Goal: Task Accomplishment & Management: Use online tool/utility

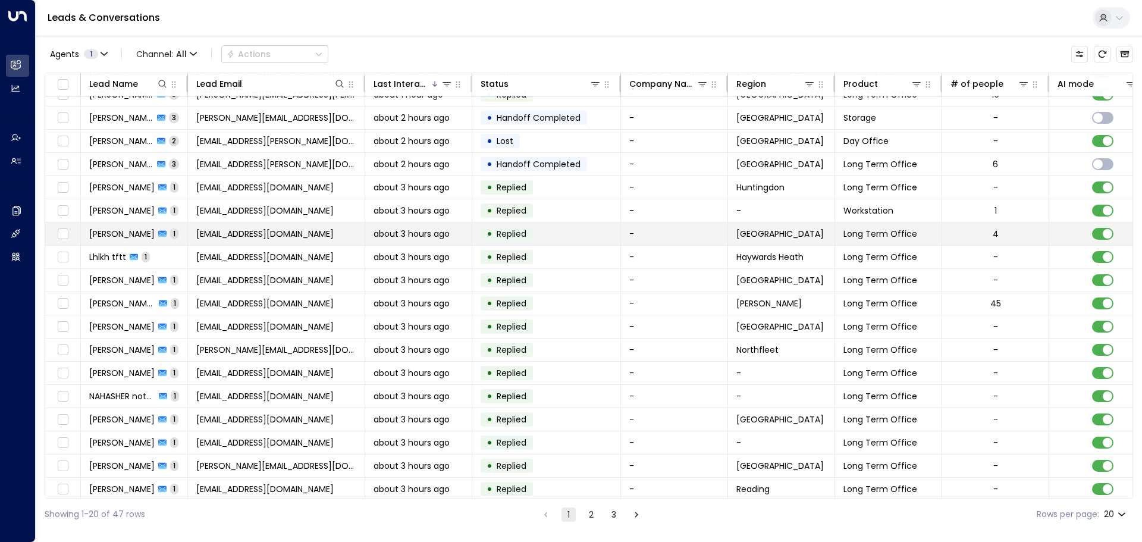
scroll to position [66, 0]
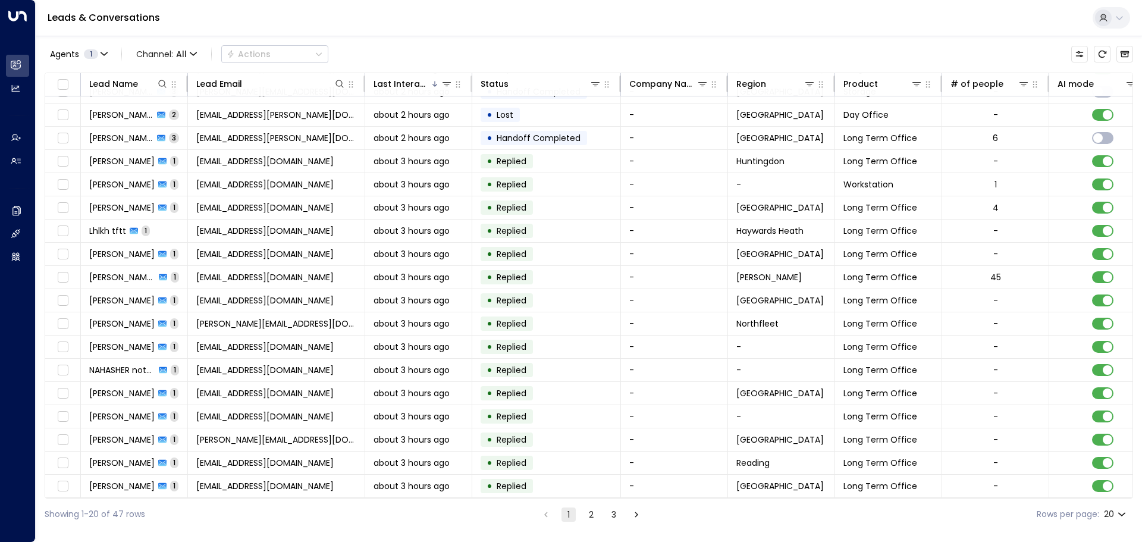
click at [589, 519] on button "2" at bounding box center [591, 514] width 14 height 14
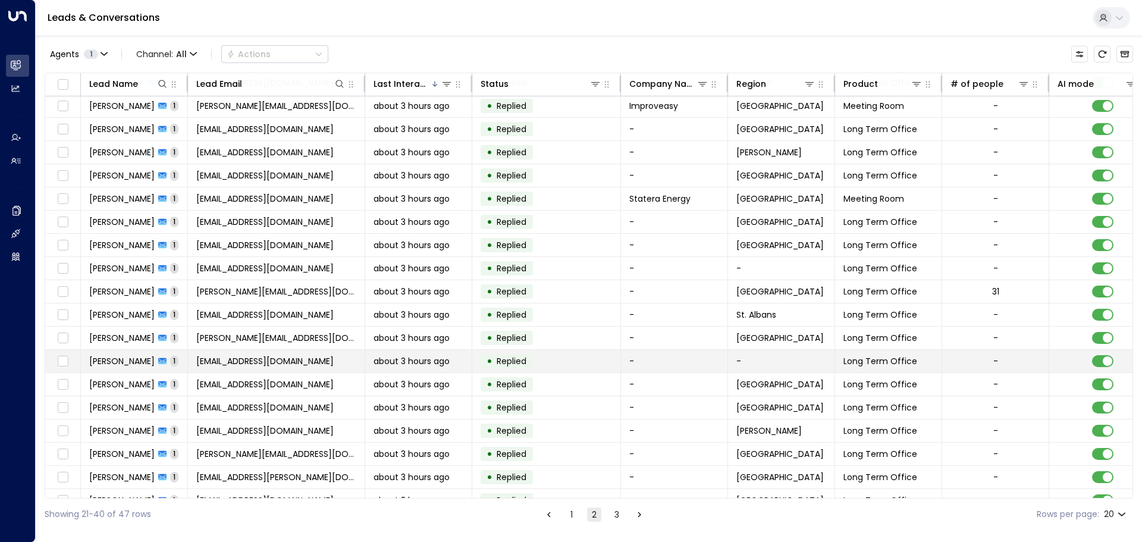
scroll to position [66, 0]
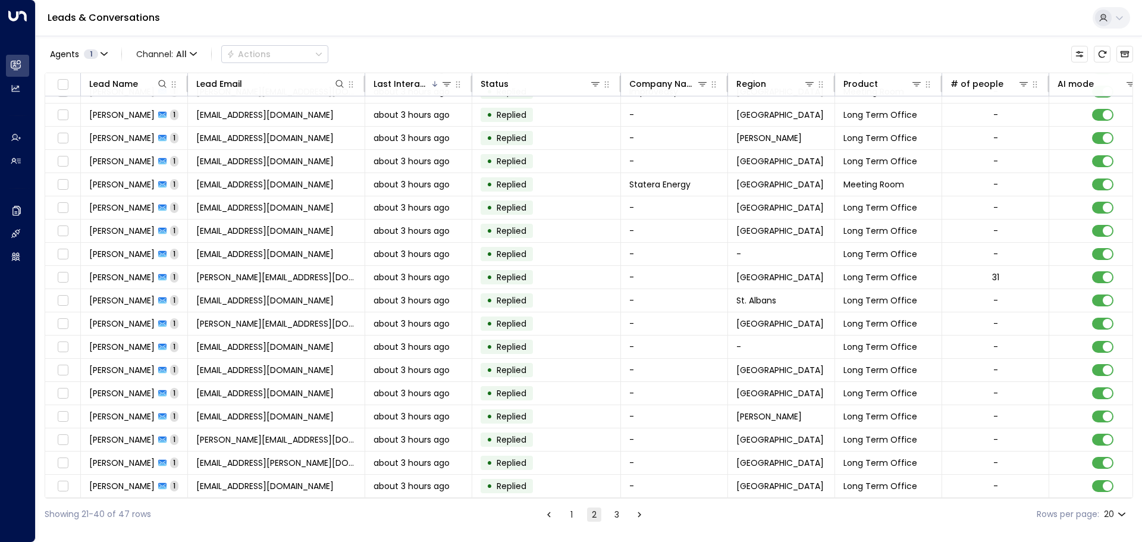
click at [616, 514] on button "3" at bounding box center [617, 514] width 14 height 14
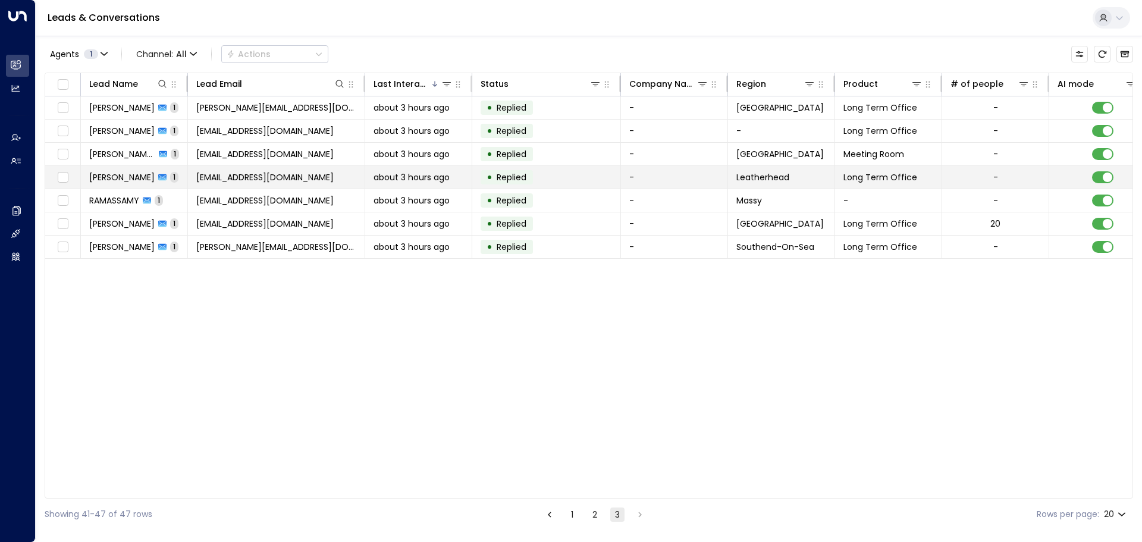
click at [112, 175] on span "[PERSON_NAME]" at bounding box center [121, 177] width 65 height 12
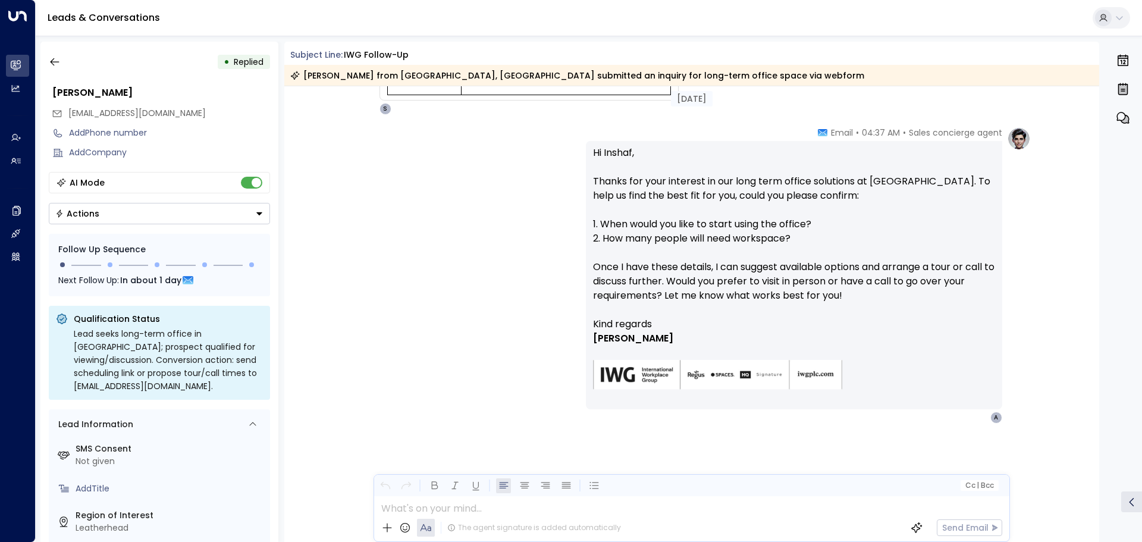
scroll to position [333, 0]
click at [54, 61] on icon "button" at bounding box center [55, 62] width 12 height 12
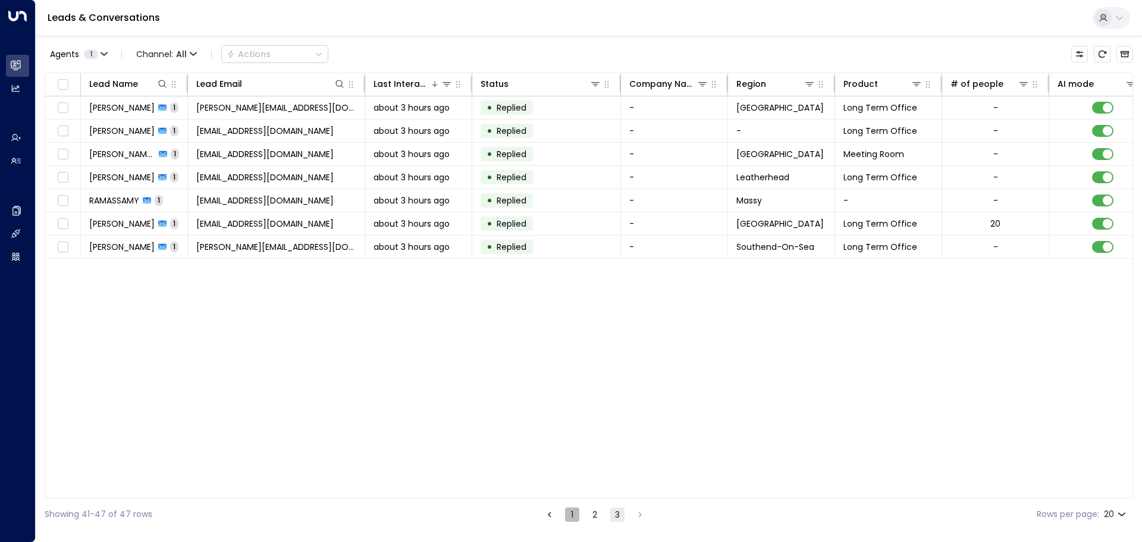
click at [569, 514] on button "1" at bounding box center [572, 514] width 14 height 14
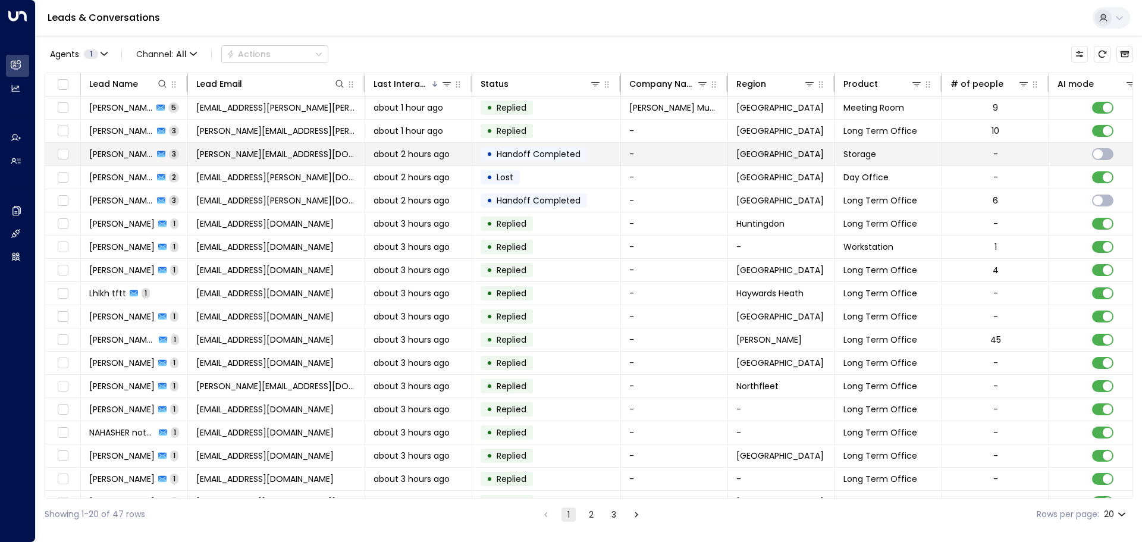
click at [115, 148] on span "[PERSON_NAME]" at bounding box center [121, 154] width 64 height 12
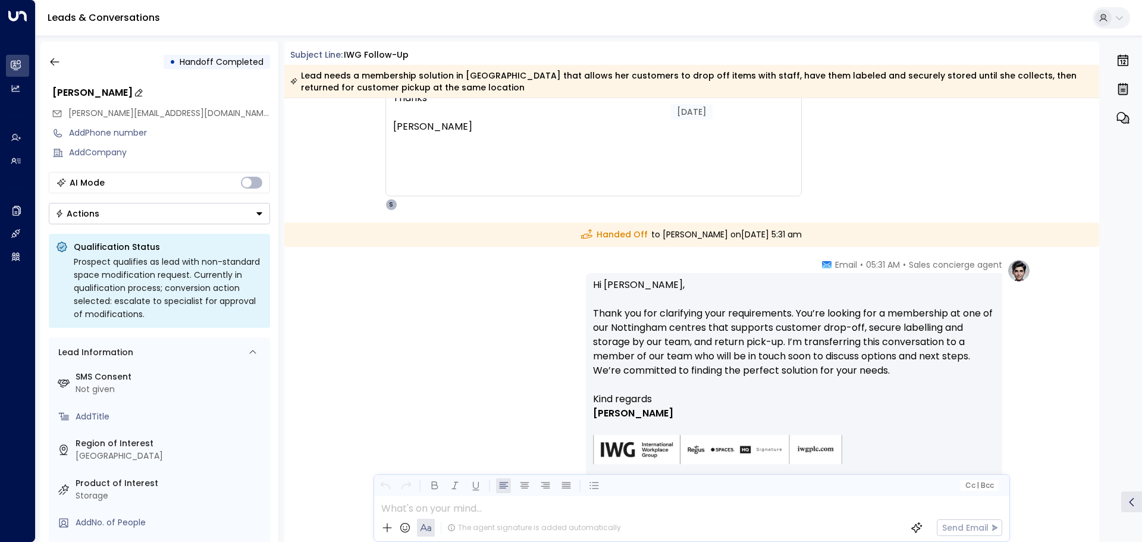
scroll to position [1028, 0]
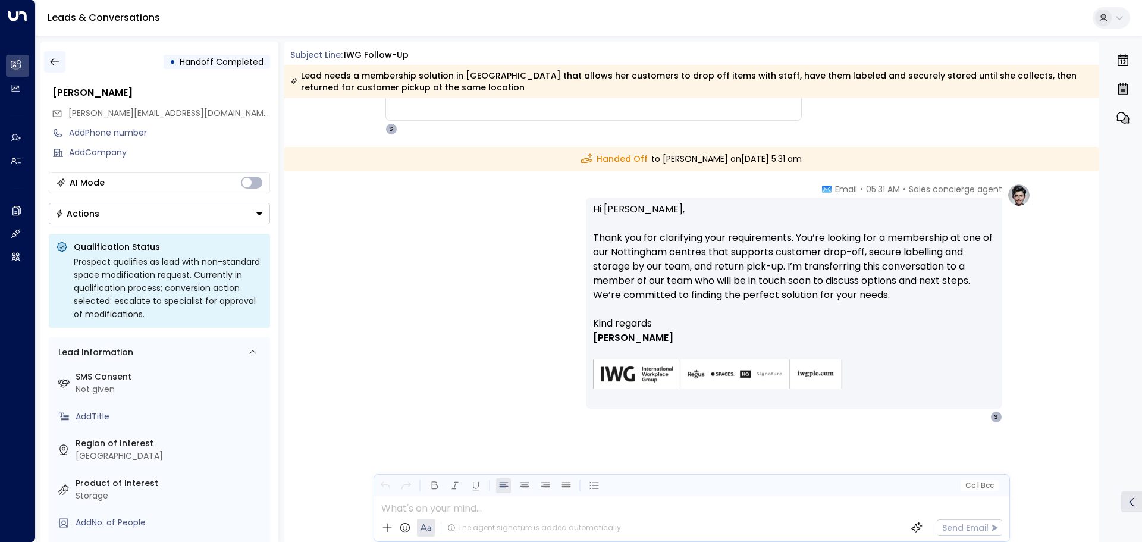
click at [52, 66] on icon "button" at bounding box center [55, 62] width 12 height 12
